Goal: Task Accomplishment & Management: Manage account settings

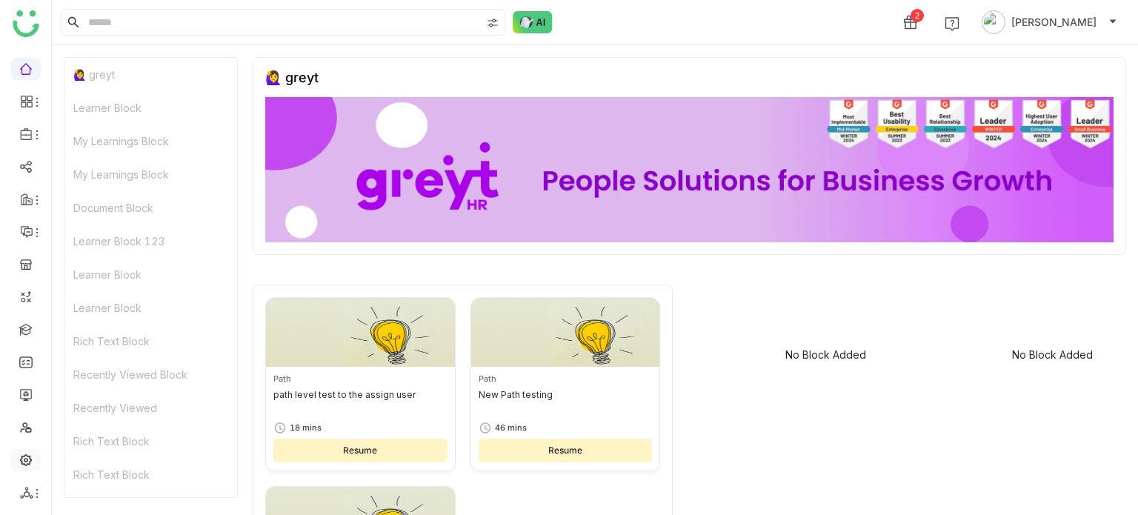
click at [26, 455] on link at bounding box center [25, 459] width 13 height 13
click at [27, 492] on icon at bounding box center [26, 493] width 13 height 12
click at [23, 496] on icon at bounding box center [26, 493] width 13 height 12
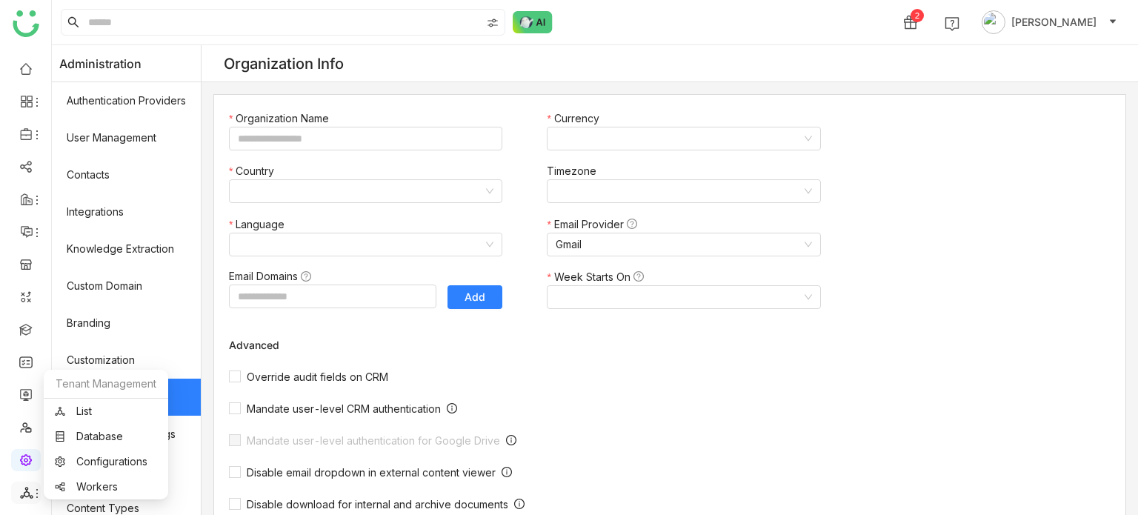
type input "*******"
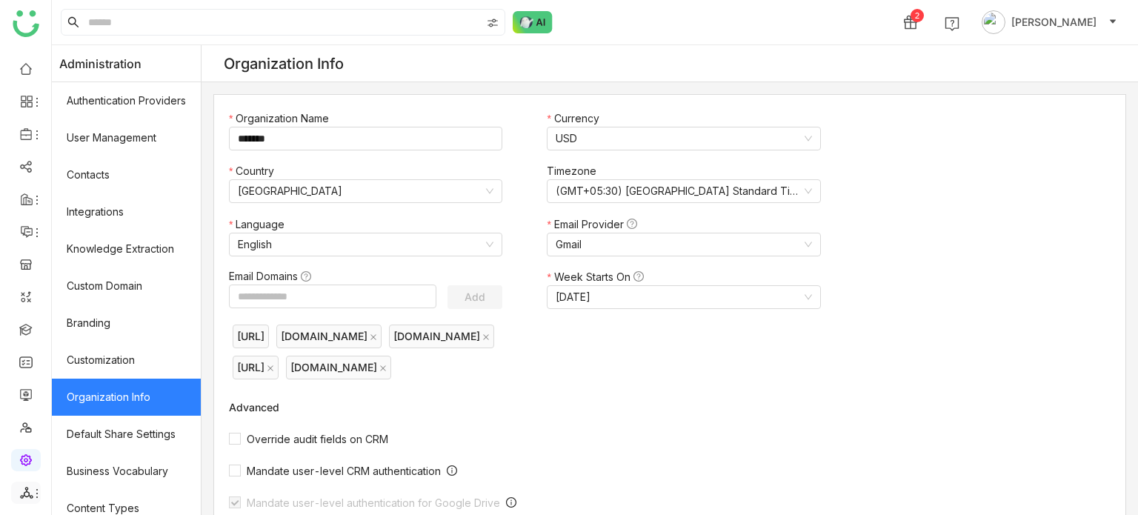
click at [33, 492] on icon at bounding box center [37, 494] width 12 height 12
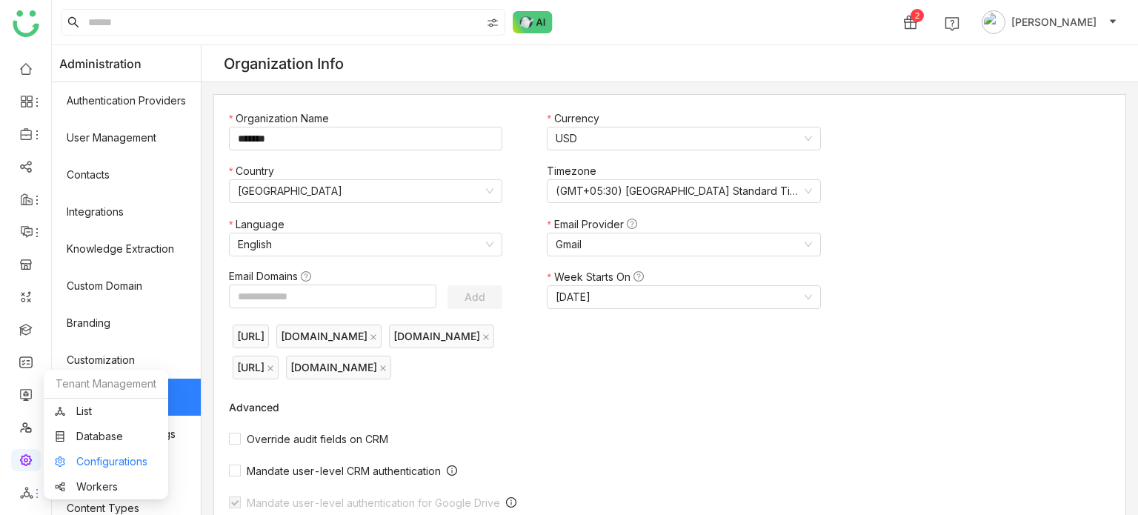
click at [127, 456] on link "Configurations" at bounding box center [106, 461] width 102 height 10
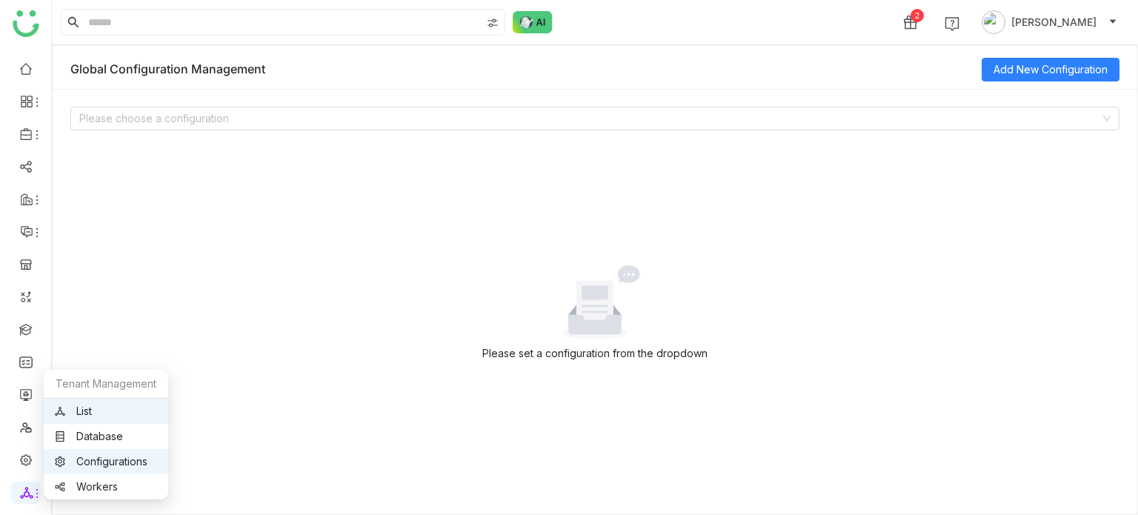
click at [127, 414] on link "List" at bounding box center [106, 411] width 102 height 10
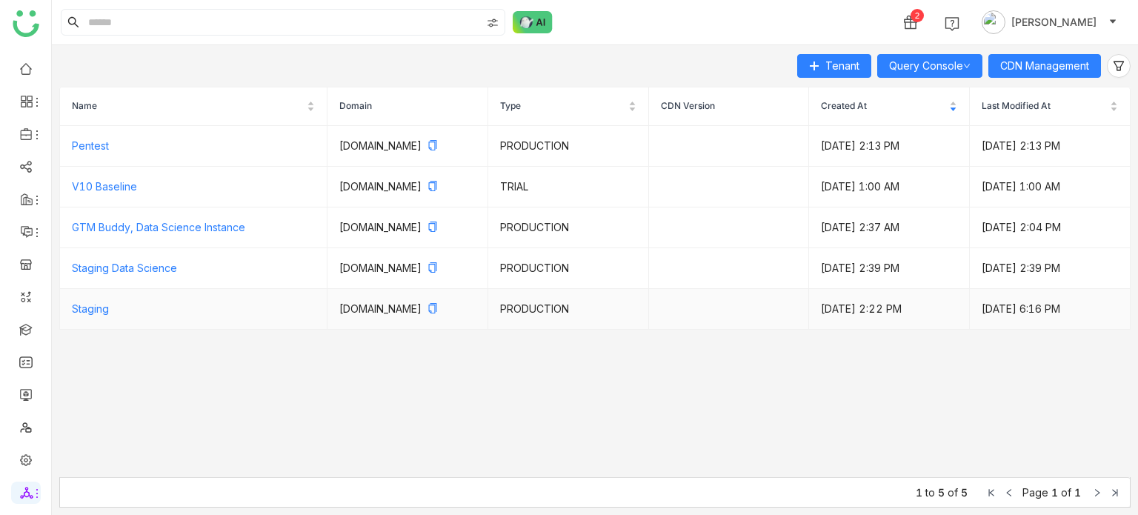
click at [162, 330] on td "Staging" at bounding box center [193, 309] width 267 height 41
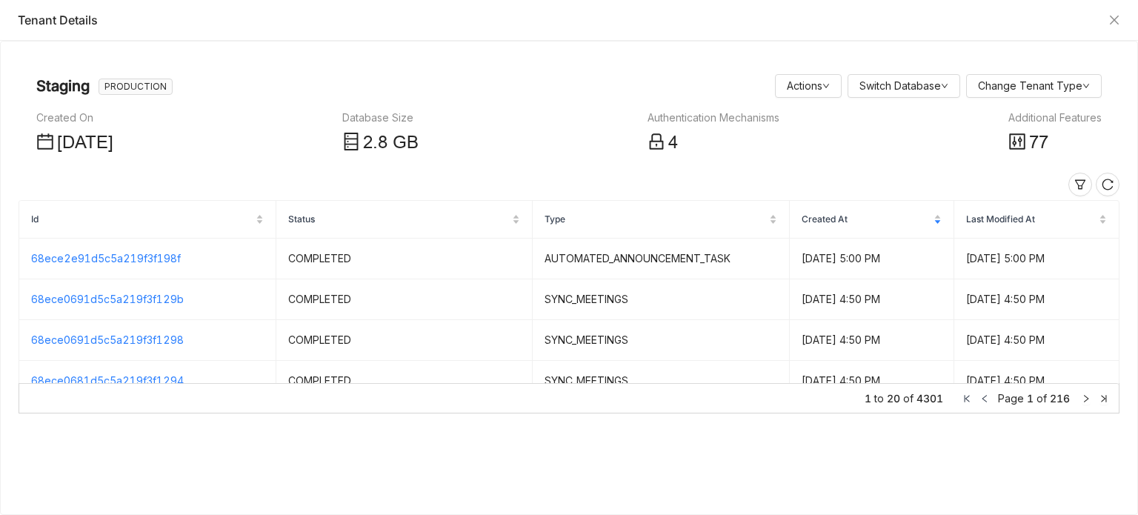
click at [1029, 133] on span "77" at bounding box center [1038, 143] width 19 height 20
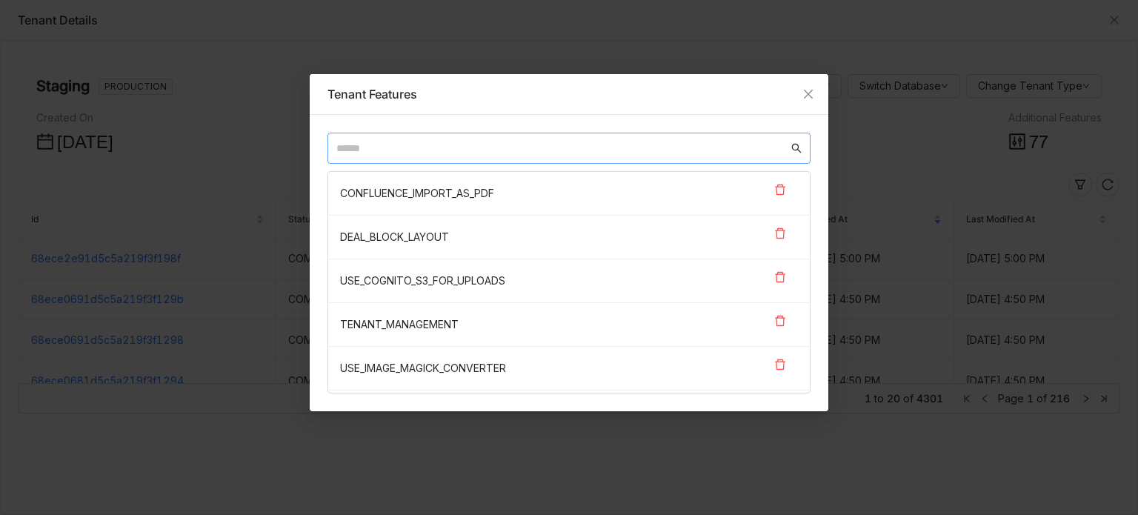
click at [585, 150] on input "text" at bounding box center [562, 148] width 452 height 16
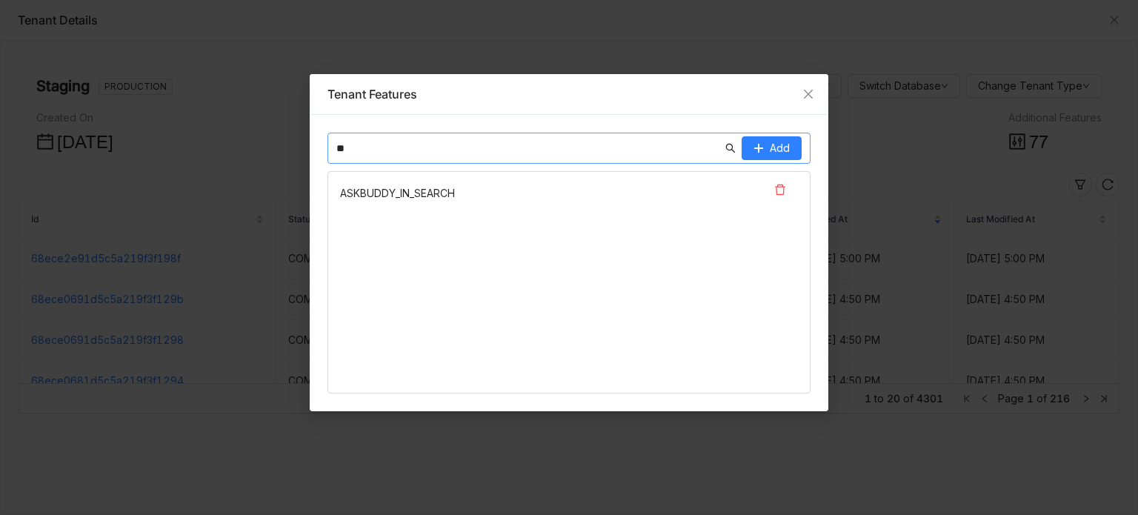
type input "*"
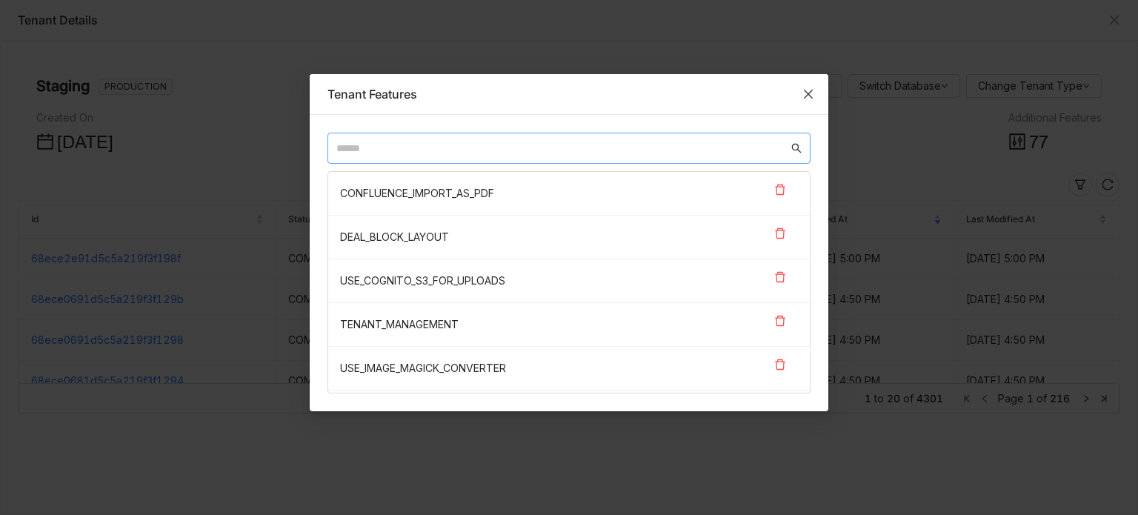
click at [809, 99] on icon "Close" at bounding box center [808, 94] width 12 height 12
